Goal: Task Accomplishment & Management: Manage account settings

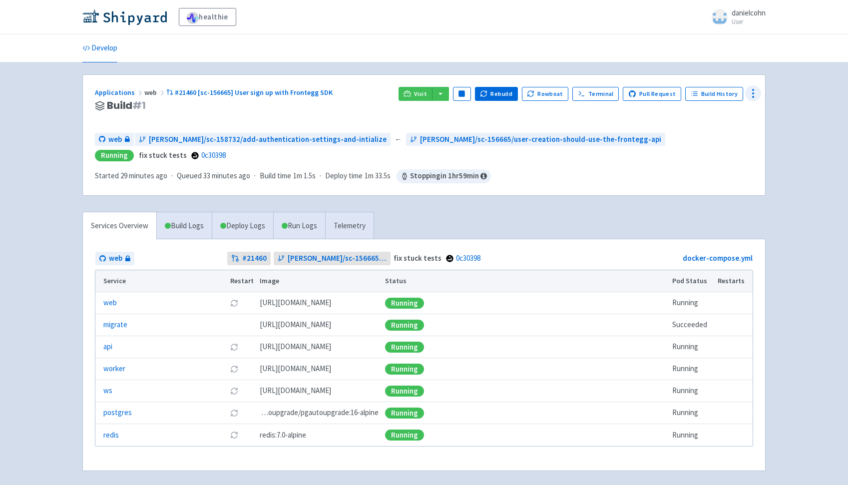
click at [753, 94] on circle at bounding box center [752, 93] width 1 height 1
click at [696, 113] on span "Configure" at bounding box center [697, 116] width 31 height 14
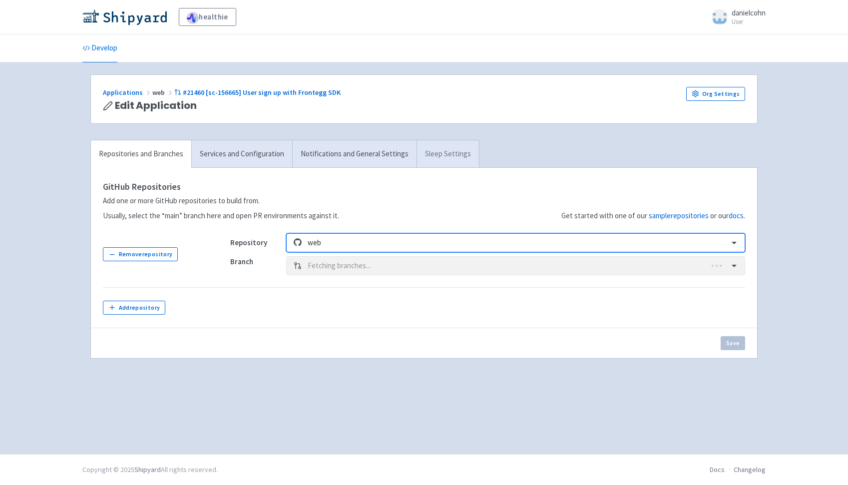
click at [438, 161] on link "Sleep Settings" at bounding box center [447, 153] width 62 height 27
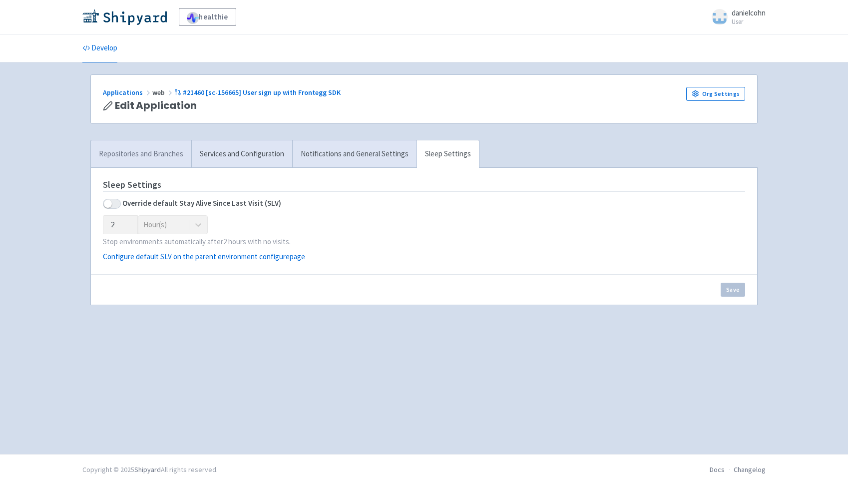
click at [117, 203] on span at bounding box center [112, 204] width 18 height 10
click at [109, 203] on input "checkbox" at bounding box center [106, 203] width 6 height 6
checkbox input "true"
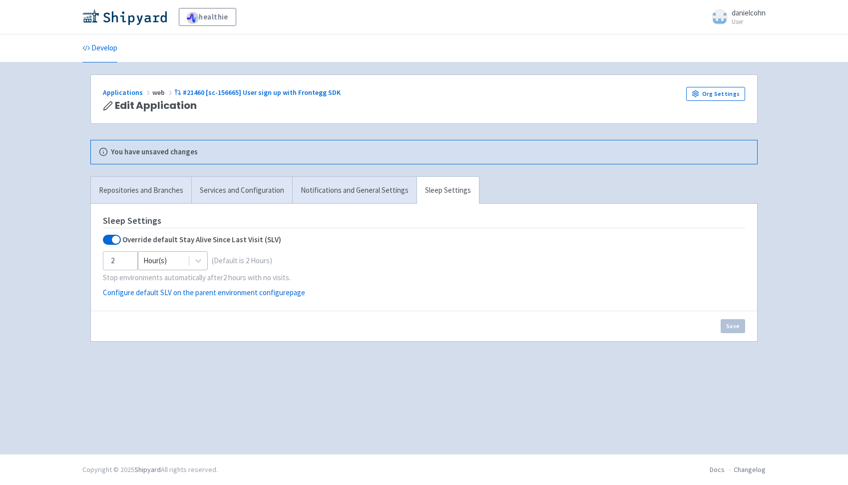
click at [167, 264] on div at bounding box center [163, 260] width 40 height 13
click at [164, 263] on div at bounding box center [163, 260] width 40 height 13
click at [128, 257] on input "2" at bounding box center [120, 260] width 35 height 19
click at [127, 259] on input "3" at bounding box center [120, 260] width 35 height 19
click at [127, 259] on input "4" at bounding box center [120, 260] width 35 height 19
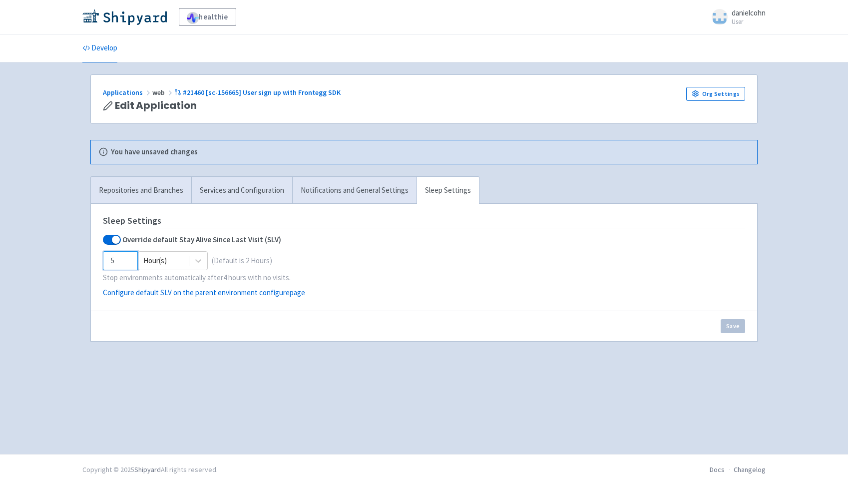
click at [127, 259] on input "5" at bounding box center [120, 260] width 35 height 19
click at [127, 259] on input "6" at bounding box center [120, 260] width 35 height 19
click at [127, 259] on input "7" at bounding box center [120, 260] width 35 height 19
click at [127, 259] on input "8" at bounding box center [120, 260] width 35 height 19
click at [127, 259] on input "9" at bounding box center [120, 260] width 35 height 19
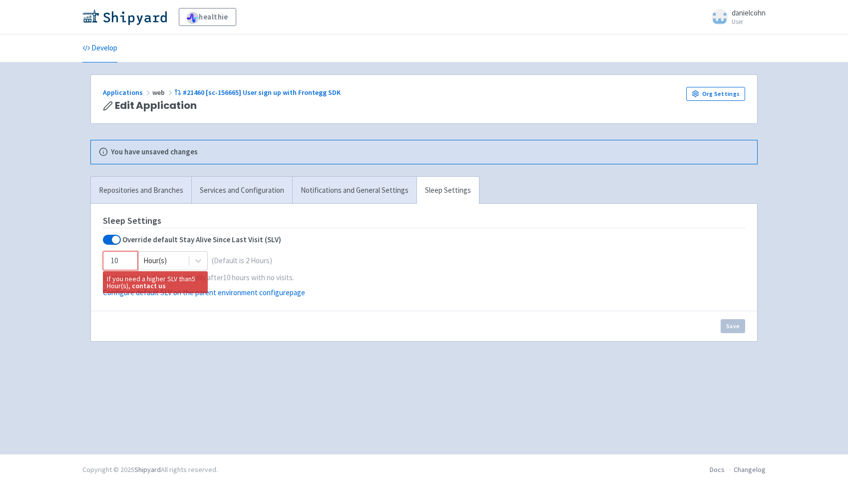
click at [127, 259] on input "10" at bounding box center [120, 260] width 35 height 19
click at [127, 259] on input "11" at bounding box center [120, 260] width 35 height 19
click at [127, 259] on input "12" at bounding box center [120, 260] width 35 height 19
click at [127, 259] on input "13" at bounding box center [120, 260] width 35 height 19
click at [128, 259] on input "14" at bounding box center [120, 260] width 35 height 19
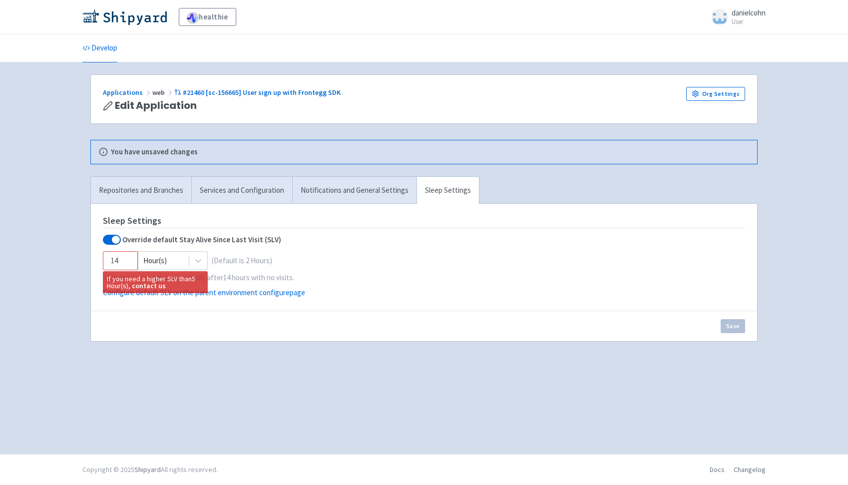
click at [386, 288] on p "Configure default SLV on the parent environment configure page" at bounding box center [424, 292] width 642 height 11
click at [128, 258] on input "15" at bounding box center [120, 260] width 35 height 19
click at [128, 258] on input "16" at bounding box center [120, 260] width 35 height 19
click at [123, 258] on input "17" at bounding box center [120, 260] width 35 height 19
click at [122, 259] on input "18" at bounding box center [120, 260] width 35 height 19
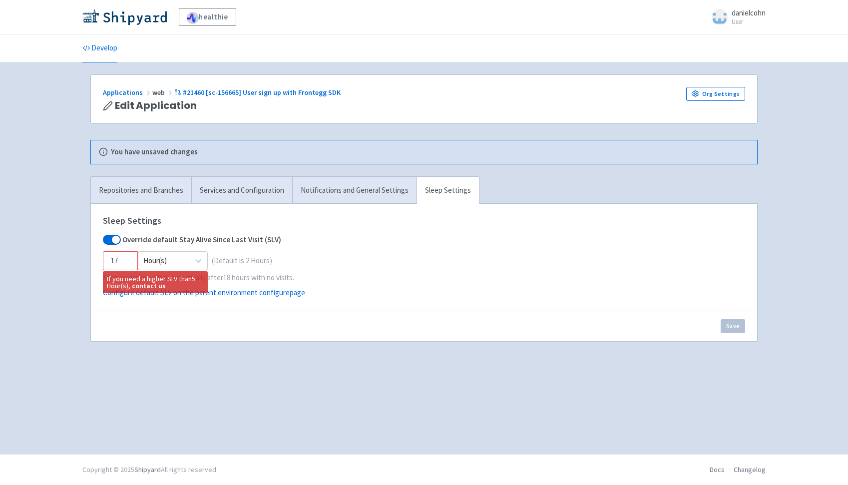
click at [121, 262] on input "17" at bounding box center [120, 260] width 35 height 19
click at [121, 262] on input "16" at bounding box center [120, 260] width 35 height 19
click at [115, 259] on input "16" at bounding box center [120, 260] width 35 height 19
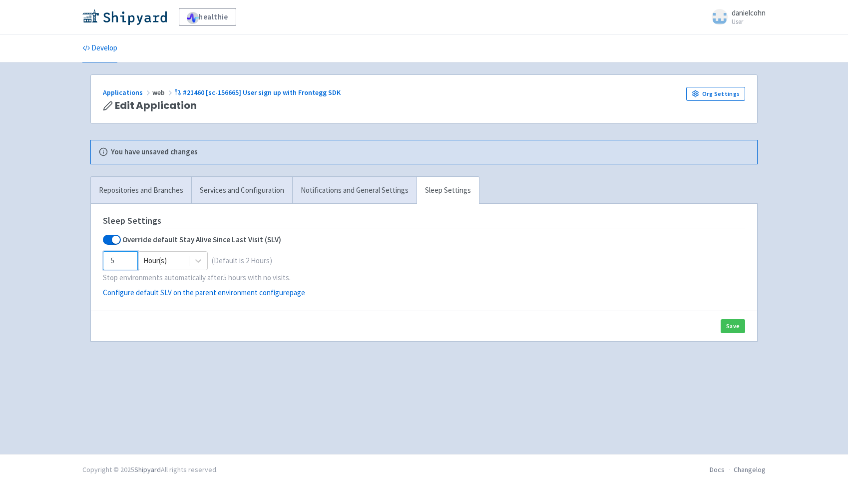
type input "5"
drag, startPoint x: 506, startPoint y: 249, endPoint x: 521, endPoint y: 259, distance: 18.0
click at [0, 0] on div "Sleep Settings Override default Stay Alive Since Last Visit (SLV) 5 Hour(s) (De…" at bounding box center [0, 0] width 0 height 0
click at [735, 325] on button "Save" at bounding box center [733, 326] width 24 height 14
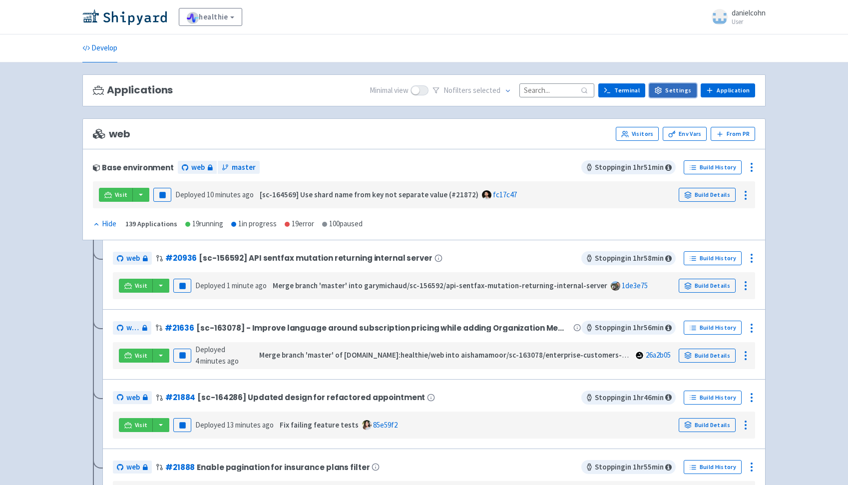
click at [669, 91] on link "Settings" at bounding box center [672, 90] width 47 height 14
click at [353, 140] on div "web Visitors Env Vars From [GEOGRAPHIC_DATA]" at bounding box center [424, 134] width 662 height 14
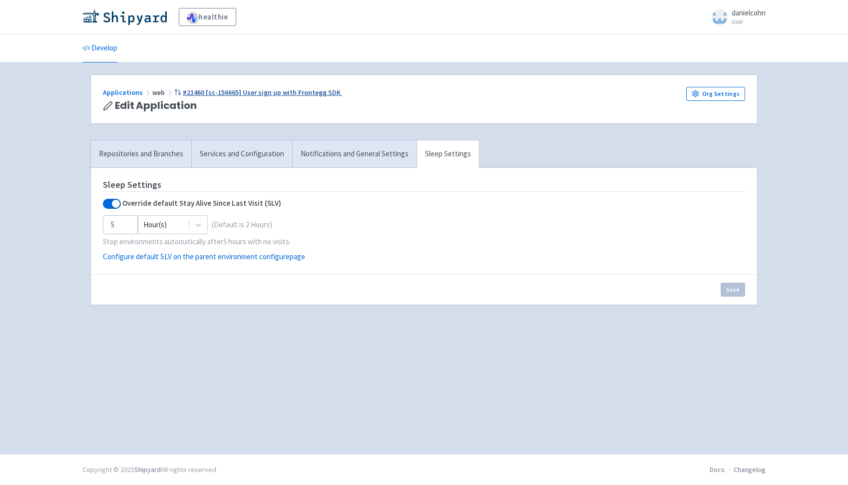
click at [297, 90] on link "#21460 [sc-156665] User sign up with Frontegg SDK" at bounding box center [258, 92] width 168 height 9
click at [134, 95] on link "Applications" at bounding box center [127, 92] width 49 height 9
click at [315, 90] on link "#21460 [sc-156665] User sign up with Frontegg SDK" at bounding box center [258, 92] width 168 height 9
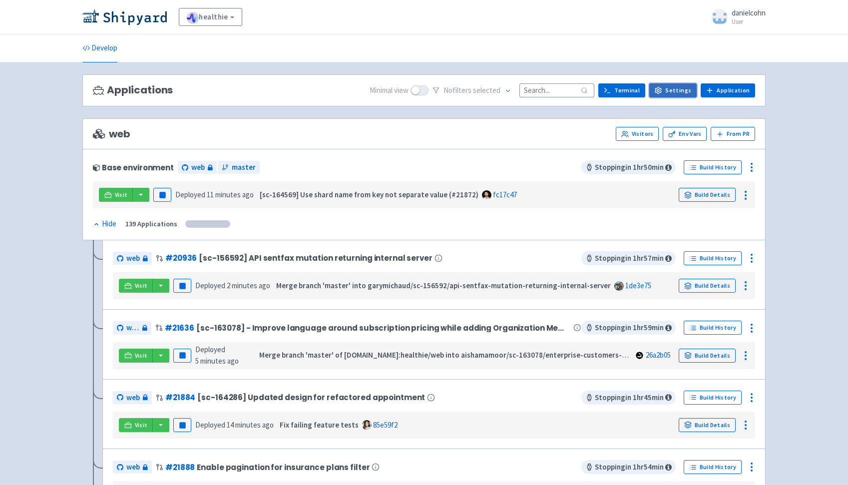
click at [677, 94] on link "Settings" at bounding box center [672, 90] width 47 height 14
click at [682, 134] on link "Env Vars" at bounding box center [685, 134] width 44 height 14
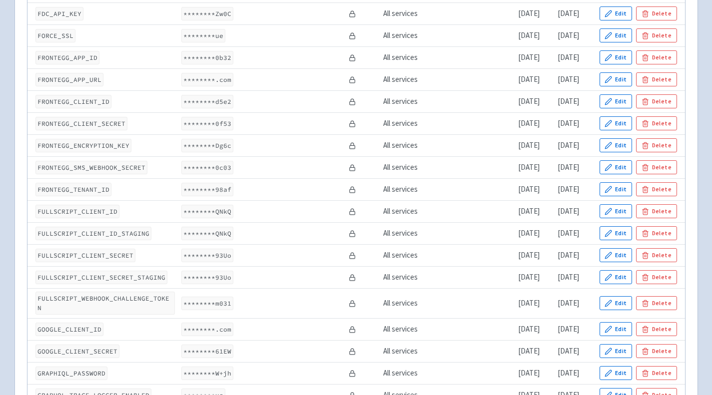
scroll to position [1110, 0]
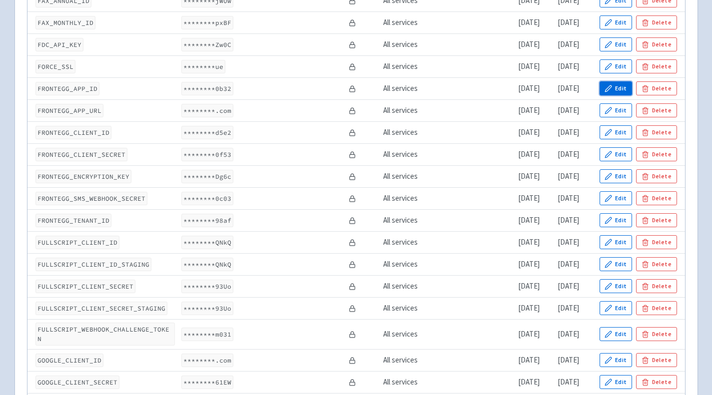
click at [610, 89] on icon "button" at bounding box center [608, 88] width 6 height 6
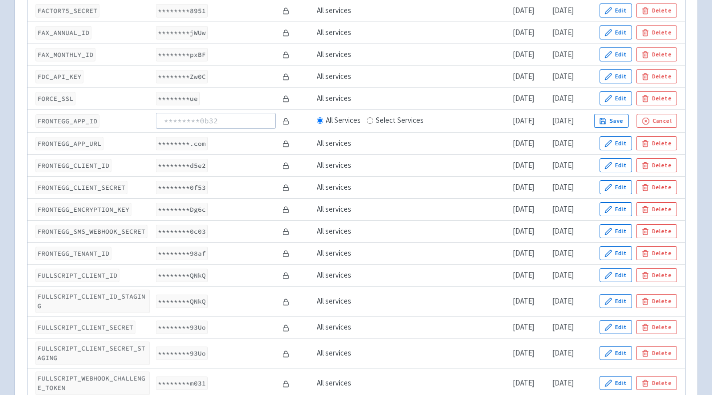
scroll to position [1126, 0]
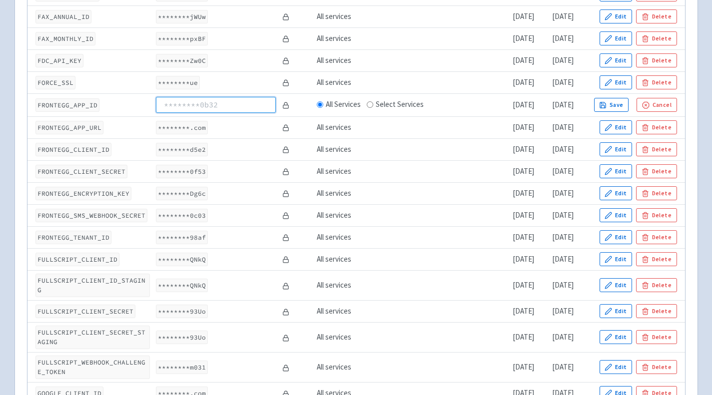
paste input "de300773-9339-4559-9a50-ae26b0f05430"
type input "de300773-9339-4559-9a50-ae26b0f05430"
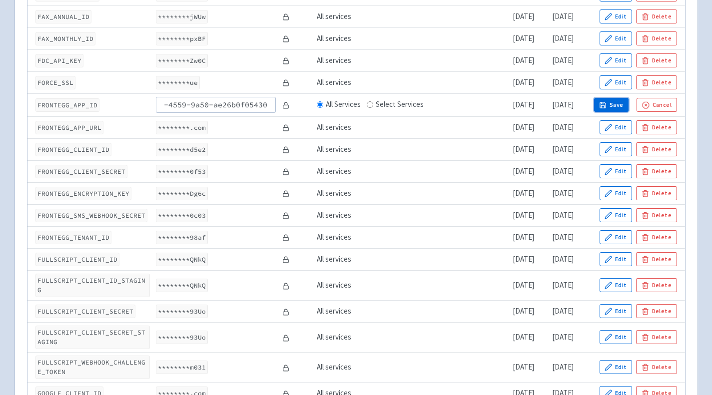
click at [606, 101] on icon "button" at bounding box center [602, 104] width 7 height 7
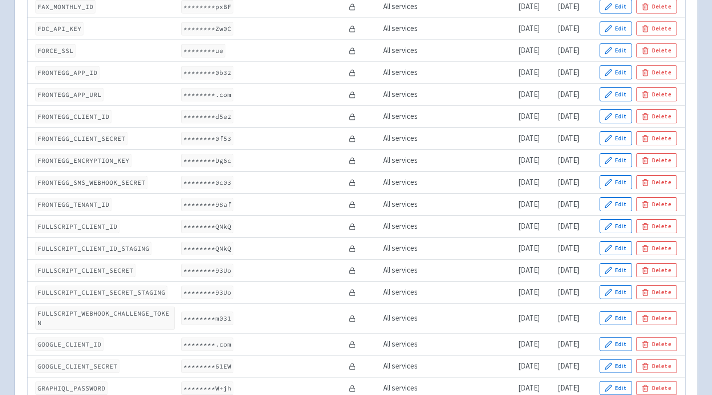
scroll to position [1110, 0]
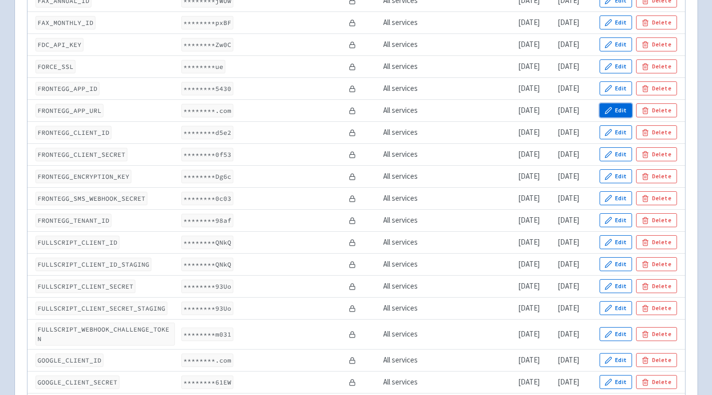
click at [624, 114] on button "Edit" at bounding box center [615, 110] width 33 height 14
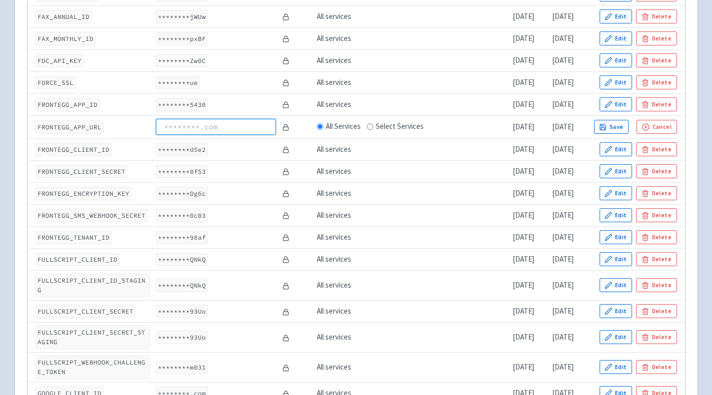
paste input "https://app-hwrzgtij2l5h.us.frontegg.com"
type input "https://app-hwrzgtij2l5h.us.frontegg.com"
click at [629, 120] on button "Save" at bounding box center [611, 127] width 35 height 14
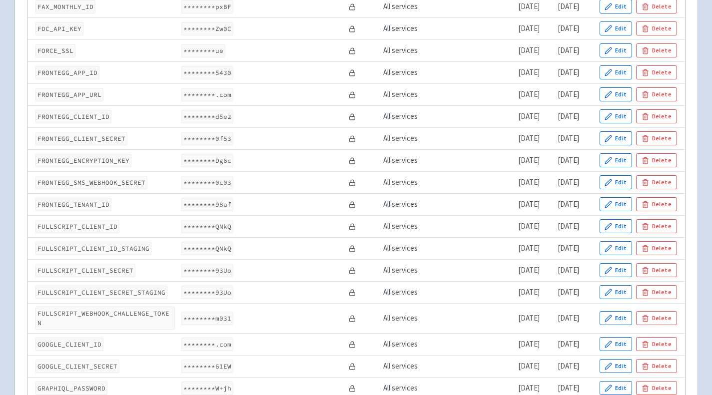
scroll to position [1110, 0]
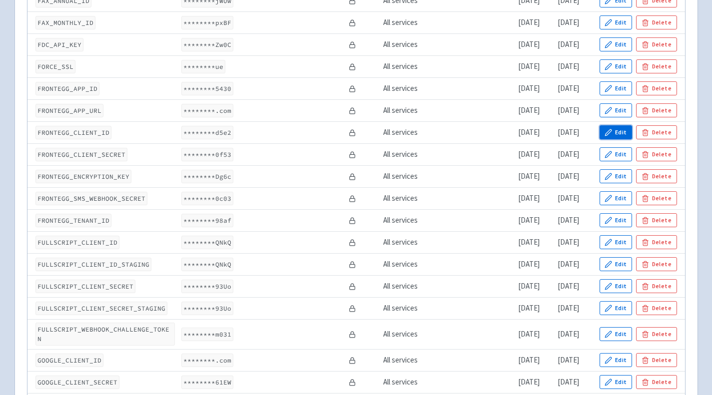
click at [619, 136] on button "Edit" at bounding box center [615, 132] width 33 height 14
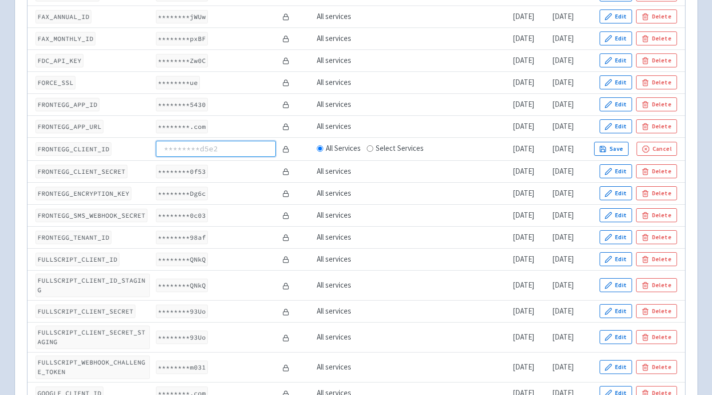
click at [203, 141] on input at bounding box center [216, 149] width 120 height 16
paste input "9ba7282c-440e-42f8-97b7-a288d1814095"
type input "9ba7282c-440e-42f8-97b7-a288d1814095"
click at [629, 142] on button "Save" at bounding box center [611, 149] width 35 height 14
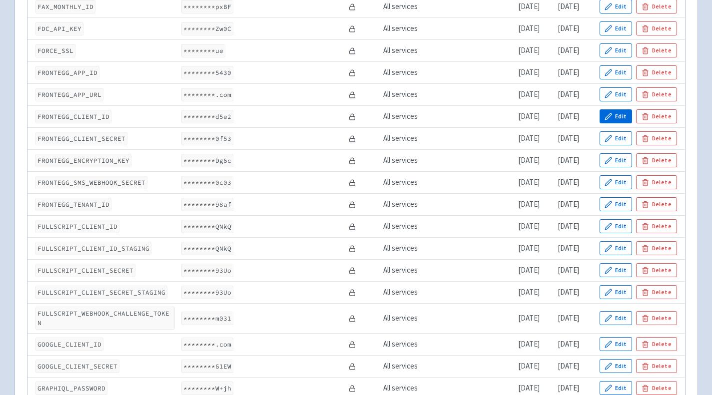
scroll to position [1110, 0]
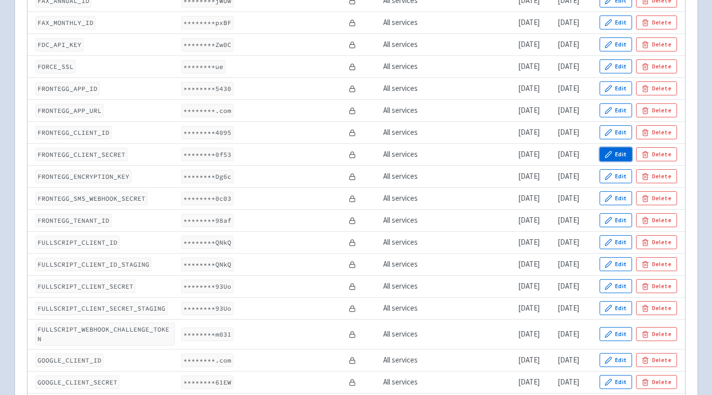
click at [625, 152] on button "Edit" at bounding box center [615, 154] width 33 height 14
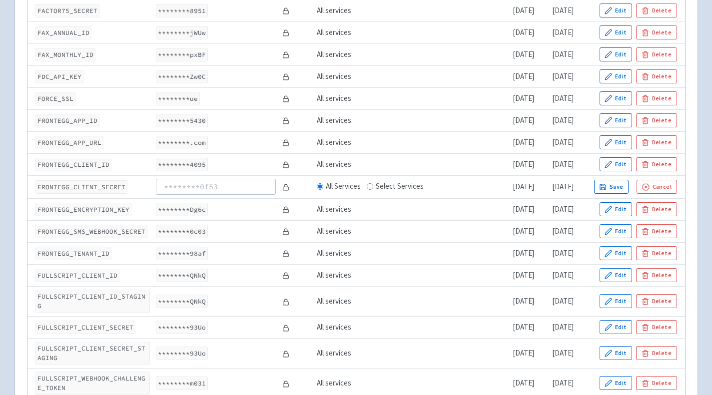
scroll to position [1126, 0]
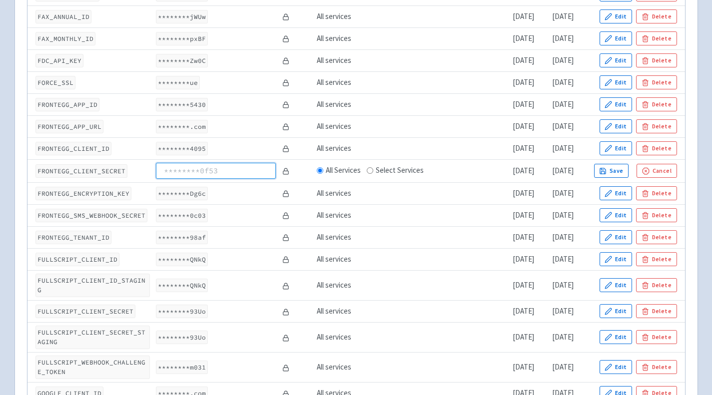
paste input "6bbe5d1b-ebe7-40c1-9a30-c4688f81725c"
type input "6bbe5d1b-ebe7-40c1-9a30-c4688f81725c"
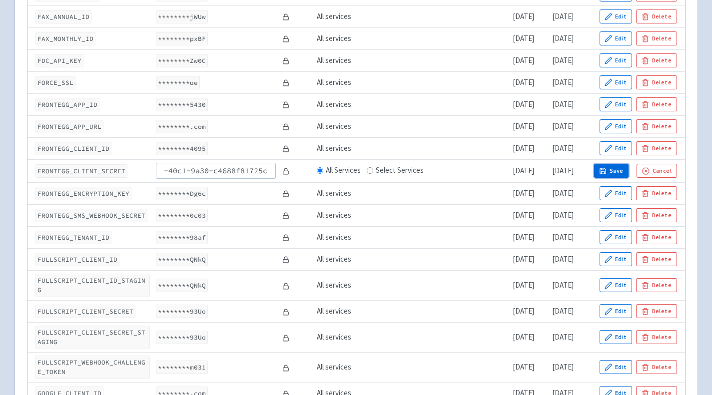
click at [629, 164] on button "Save" at bounding box center [611, 171] width 35 height 14
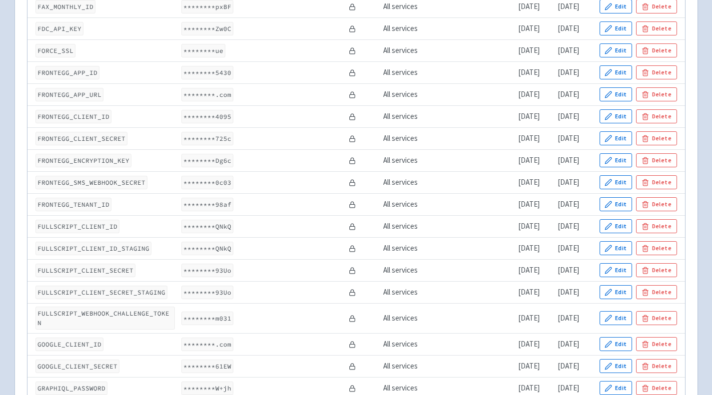
scroll to position [1110, 0]
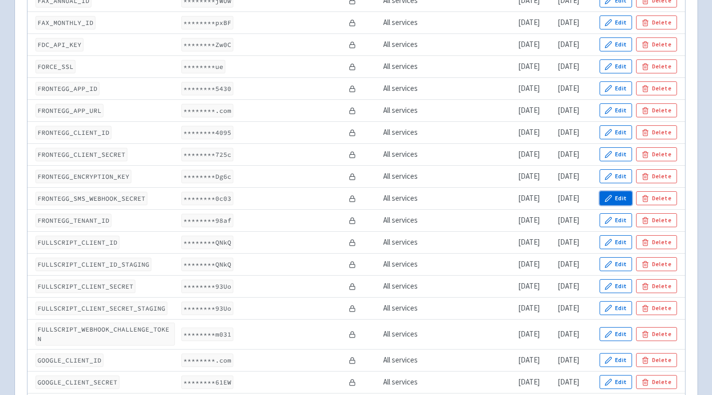
click at [619, 195] on button "Edit" at bounding box center [615, 198] width 33 height 14
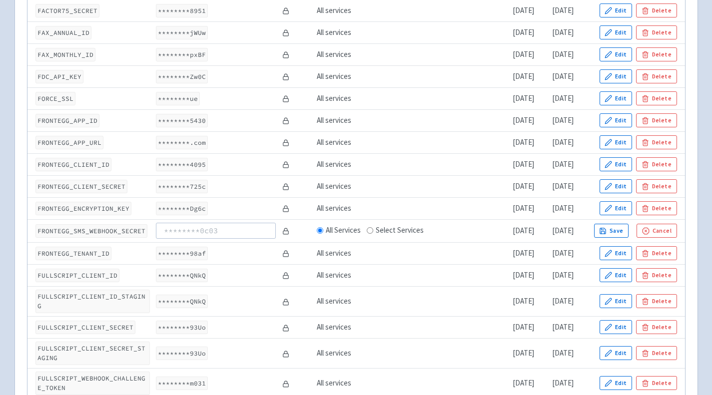
scroll to position [1126, 0]
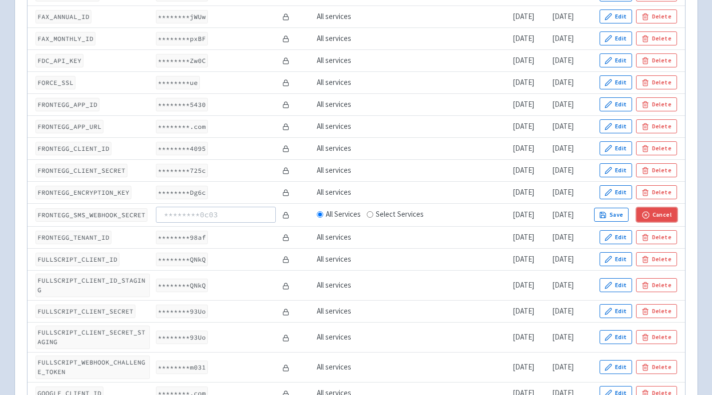
click at [649, 211] on icon "button" at bounding box center [645, 214] width 7 height 7
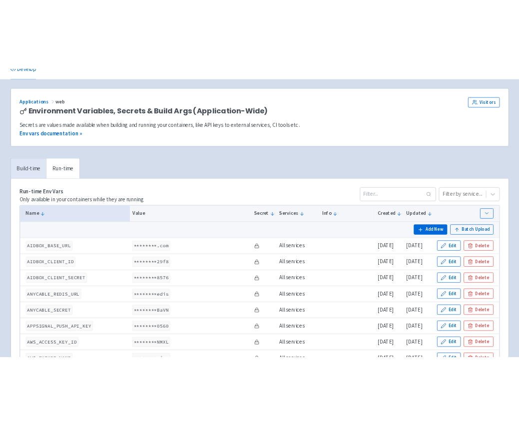
scroll to position [0, 0]
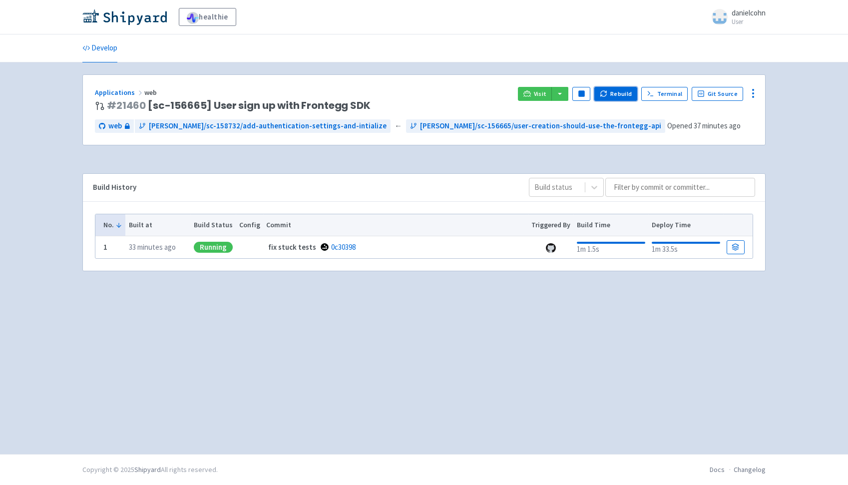
click at [615, 93] on button "Rebuild" at bounding box center [615, 94] width 43 height 14
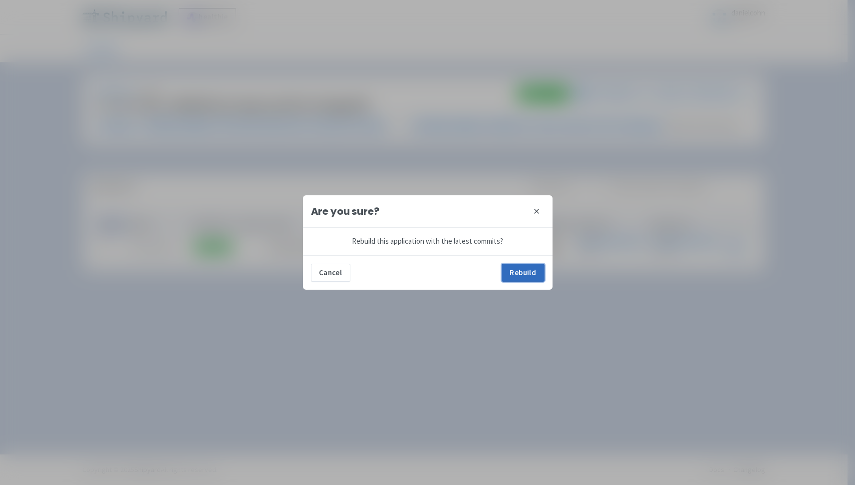
click at [523, 271] on button "Rebuild" at bounding box center [523, 273] width 43 height 18
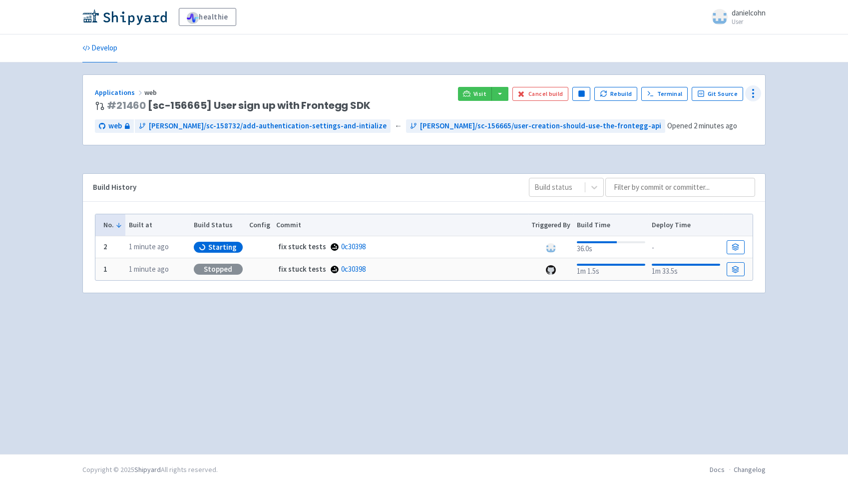
click at [754, 96] on icon at bounding box center [753, 93] width 12 height 12
click at [690, 171] on span "Env Vars" at bounding box center [695, 170] width 26 height 14
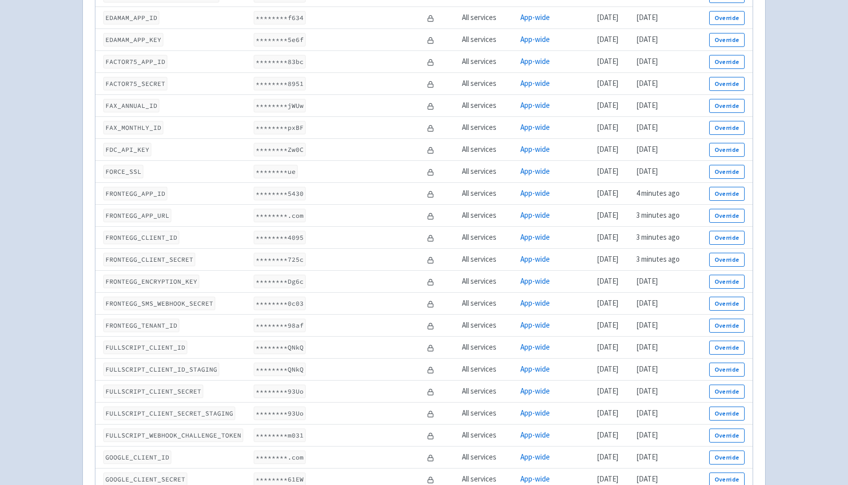
scroll to position [919, 0]
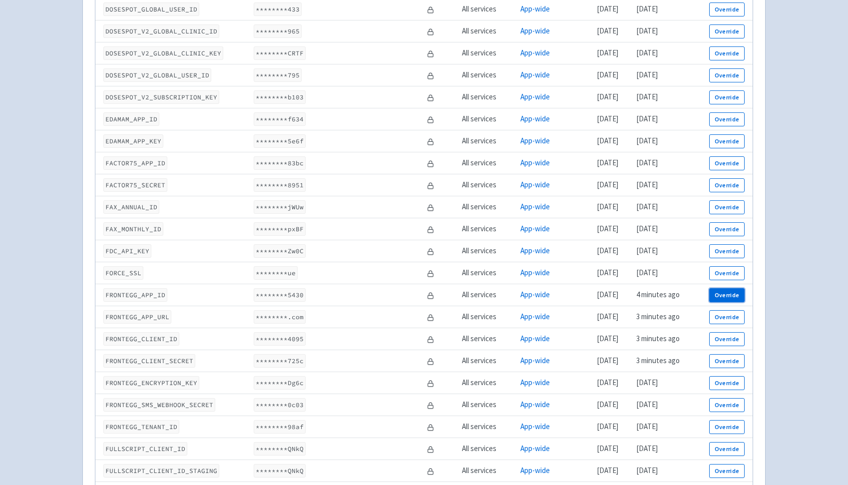
click at [722, 293] on button "Override" at bounding box center [726, 295] width 35 height 14
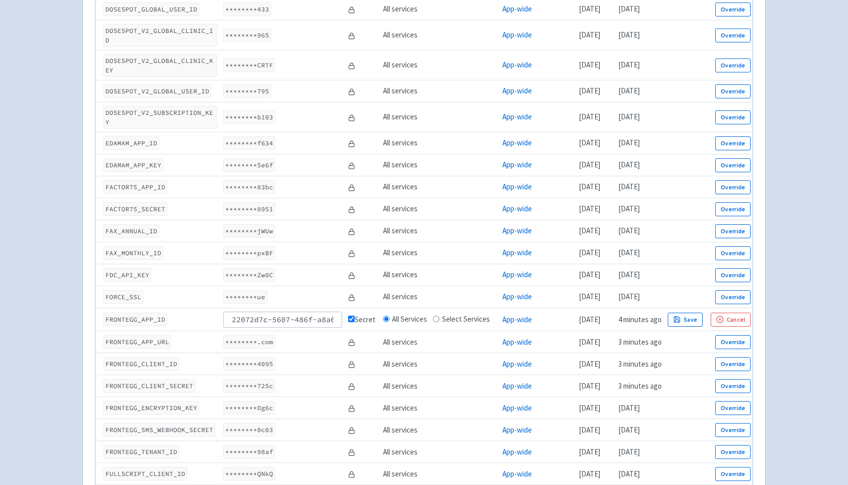
scroll to position [0, 59]
type input "22072d7c-5607-486f-a8a6-27128b12e5af"
click at [703, 313] on button "Save" at bounding box center [685, 320] width 35 height 14
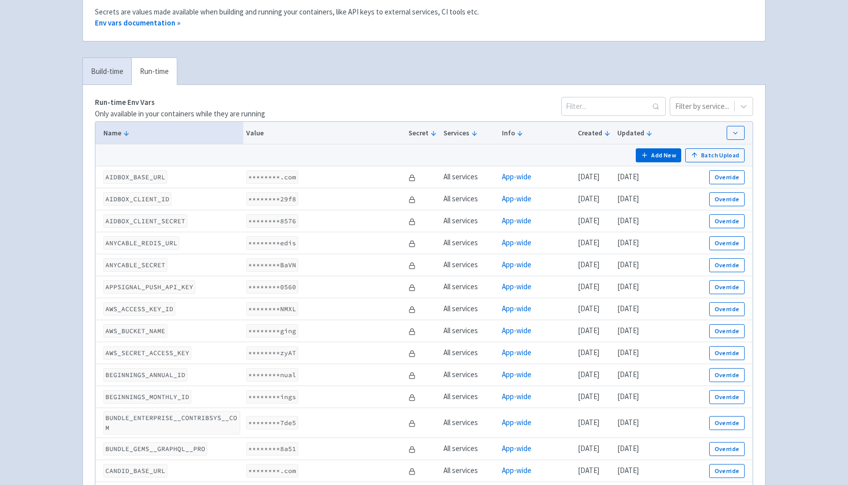
scroll to position [0, 0]
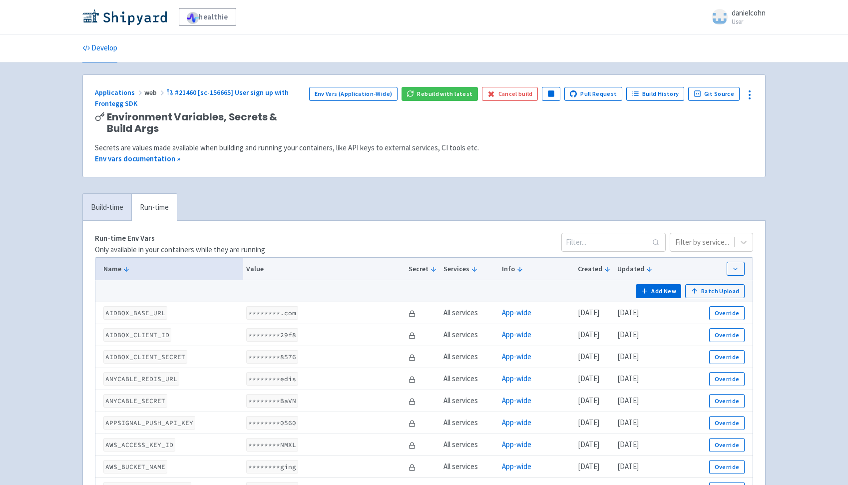
click at [454, 86] on div "Applications web #21460 [sc-156665] User sign up with Frontegg SDK Environment …" at bounding box center [424, 126] width 682 height 102
click at [453, 90] on button "Rebuild with latest" at bounding box center [439, 94] width 76 height 14
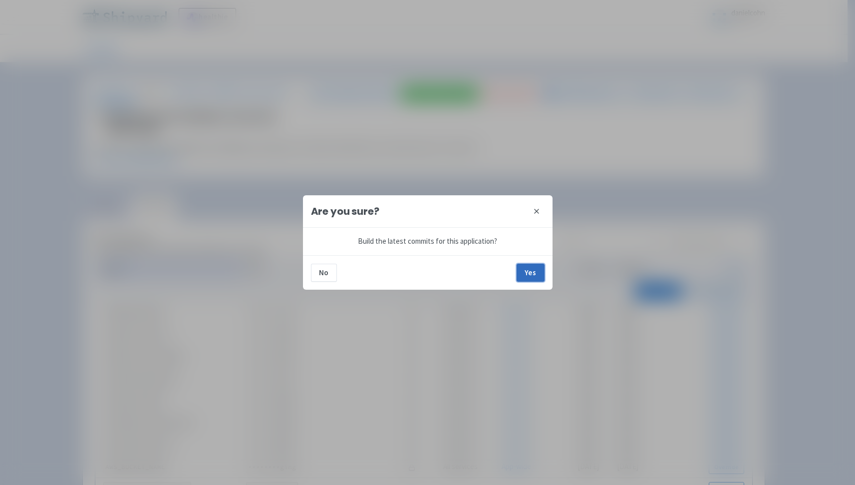
click at [542, 277] on button "Yes" at bounding box center [531, 273] width 28 height 18
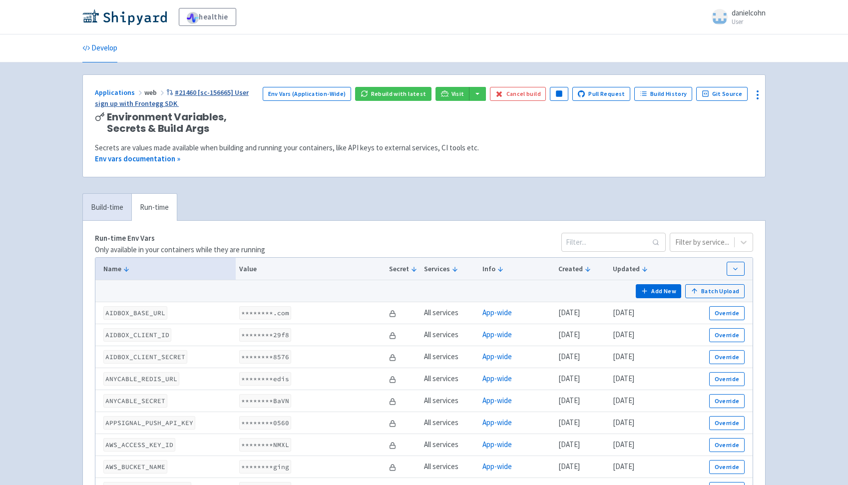
click at [249, 92] on link "#21460 [sc-156665] User sign up with Frontegg SDK" at bounding box center [172, 98] width 154 height 20
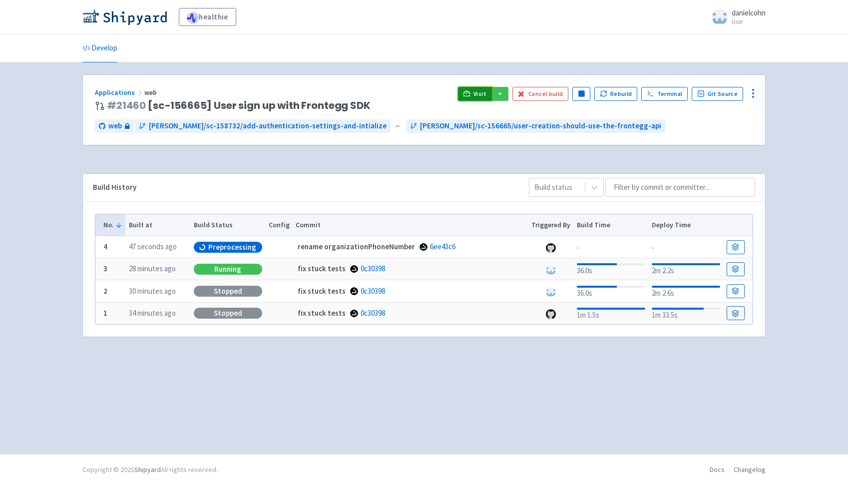
click at [468, 92] on link "Visit" at bounding box center [475, 94] width 34 height 14
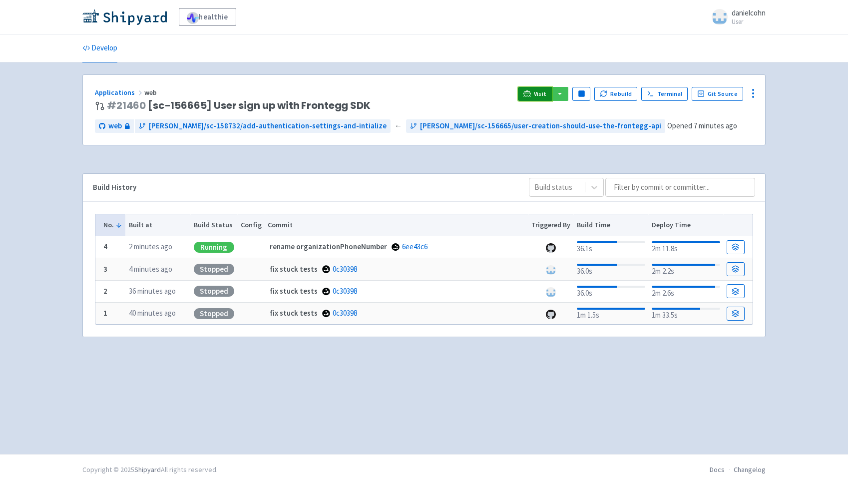
click at [540, 93] on span "Visit" at bounding box center [540, 94] width 13 height 8
